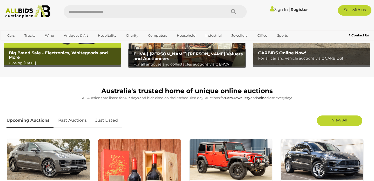
scroll to position [93, 0]
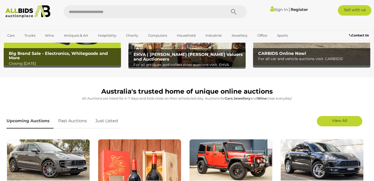
click at [49, 56] on h2 "Big Brand Sale - Electronics, Whitegoods and More" at bounding box center [63, 55] width 109 height 9
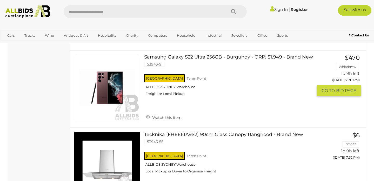
scroll to position [1311, 0]
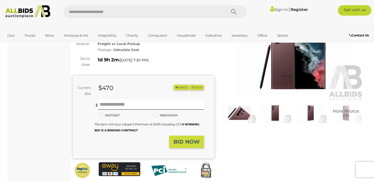
click at [273, 110] on img at bounding box center [274, 112] width 33 height 21
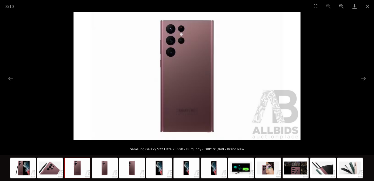
scroll to position [39, 0]
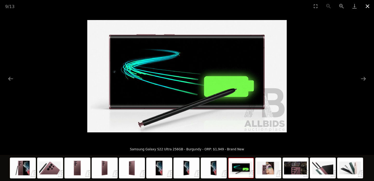
click at [369, 6] on button "Close gallery" at bounding box center [367, 6] width 13 height 12
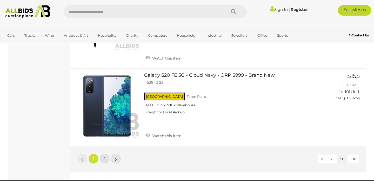
scroll to position [3968, 0]
